Goal: Navigation & Orientation: Find specific page/section

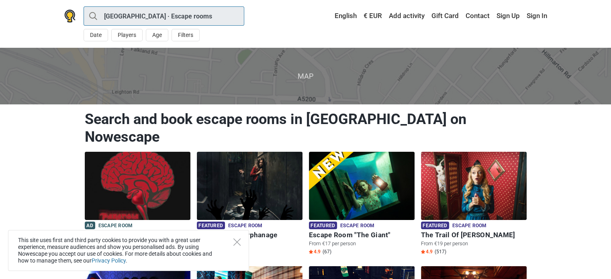
click at [131, 24] on input "Tallinn · Escape rooms" at bounding box center [164, 15] width 161 height 19
type input "Tallinn"
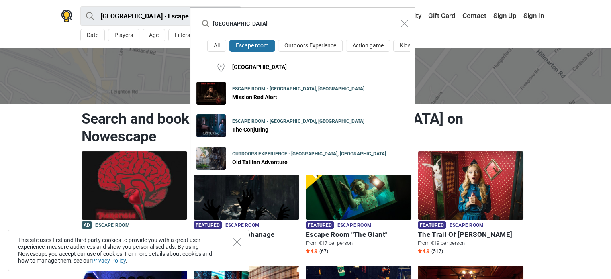
click at [238, 25] on input "Tallinn" at bounding box center [295, 23] width 196 height 19
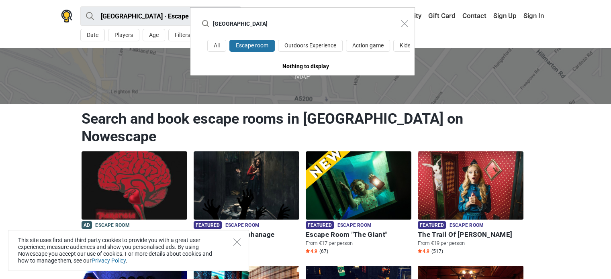
type input "tartu"
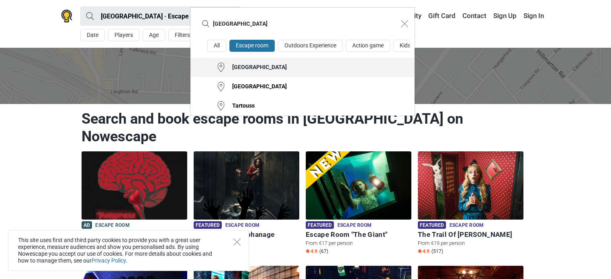
click at [286, 77] on button "Tartu" at bounding box center [303, 67] width 224 height 19
type input "Tartu · Escape rooms"
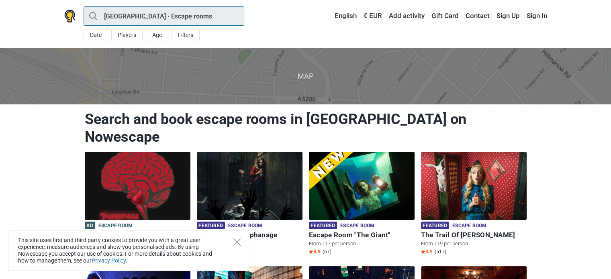
click at [204, 14] on input "Tartu · Escape rooms" at bounding box center [164, 15] width 161 height 19
type input "Tartu"
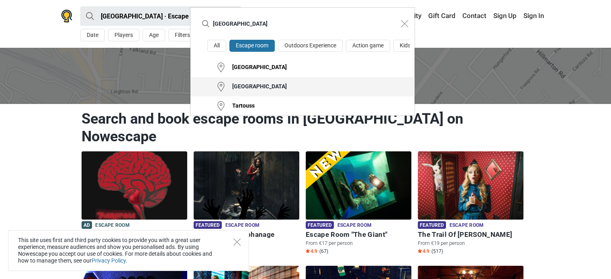
click at [294, 92] on div "All Escape room Outdoors Experience Action game Kids playroom Tartu Tartu Count…" at bounding box center [303, 78] width 224 height 76
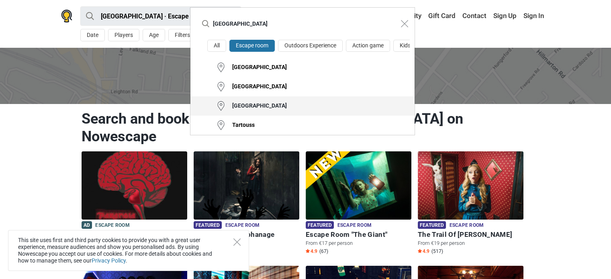
click at [265, 116] on button "Tartu County" at bounding box center [303, 105] width 224 height 19
type input "Tartu County · Escape rooms"
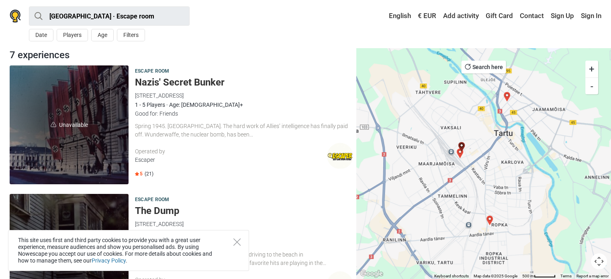
scroll to position [80, 0]
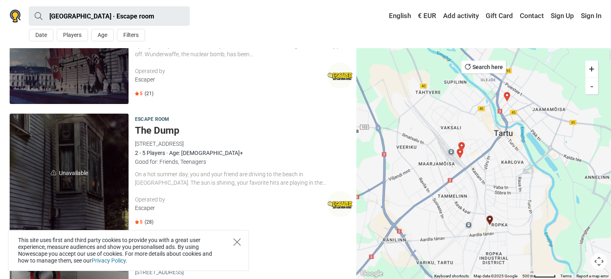
click at [238, 241] on icon "Close" at bounding box center [237, 242] width 7 height 7
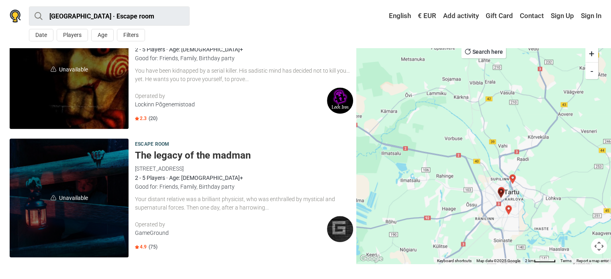
scroll to position [707, 0]
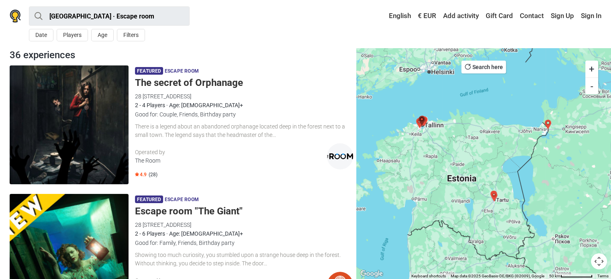
click at [492, 193] on img "Safecracker" at bounding box center [495, 197] width 10 height 10
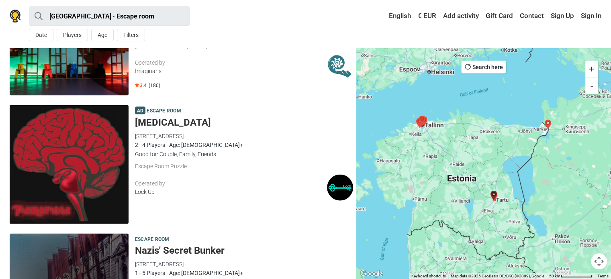
scroll to position [1754, 0]
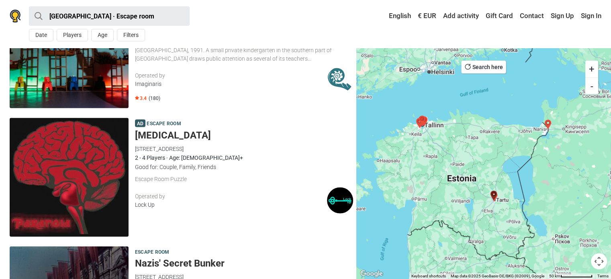
click at [495, 197] on img "Nazis' Secret Bunker" at bounding box center [494, 196] width 10 height 10
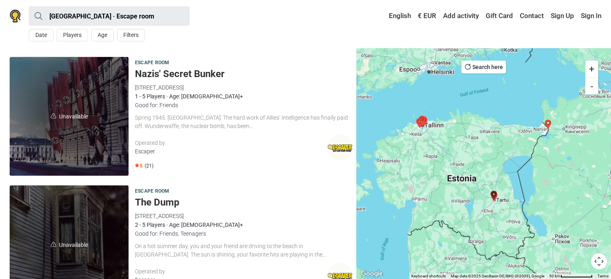
click at [495, 199] on img "Nazis' Secret Bunker" at bounding box center [494, 196] width 10 height 10
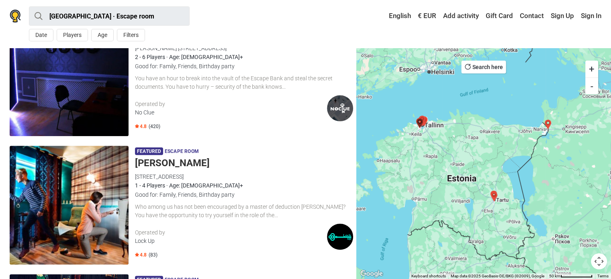
scroll to position [336, 0]
